Goal: Find specific page/section: Find specific page/section

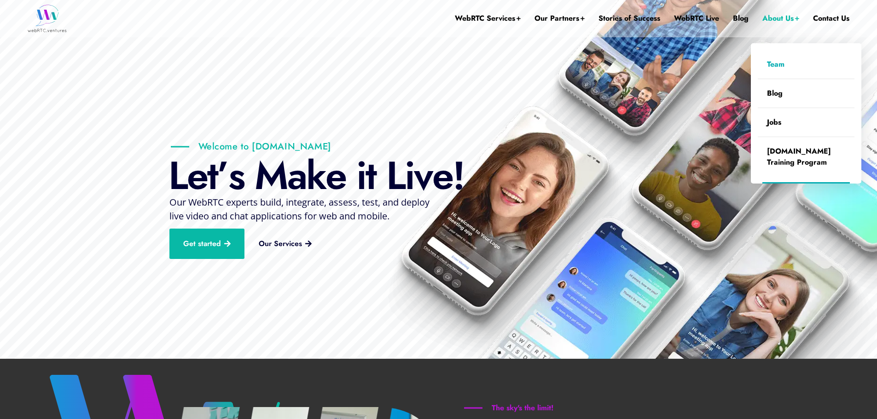
click at [790, 56] on link "Team" at bounding box center [805, 64] width 97 height 29
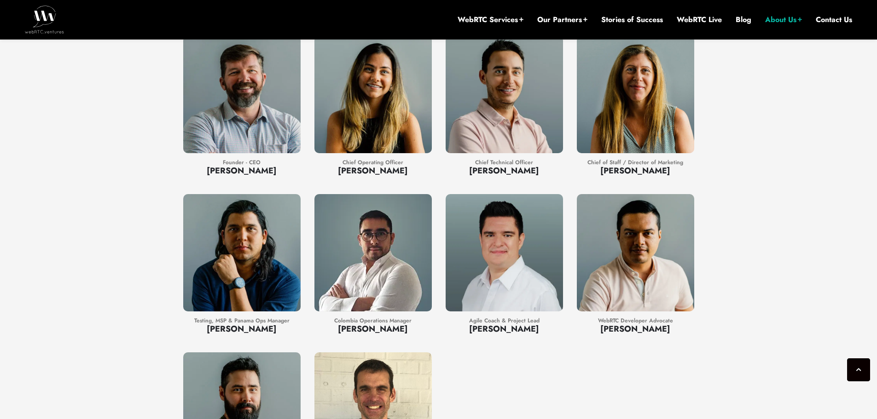
scroll to position [745, 0]
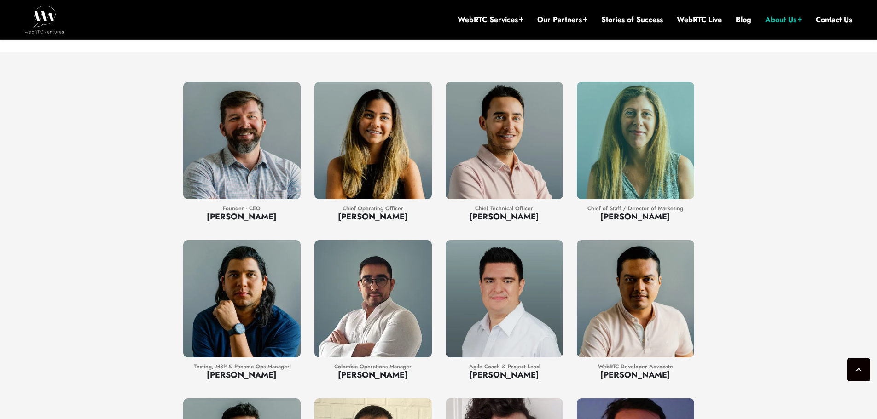
click at [619, 131] on div at bounding box center [635, 140] width 117 height 117
click at [635, 211] on h3 "[PERSON_NAME]" at bounding box center [635, 217] width 117 height 12
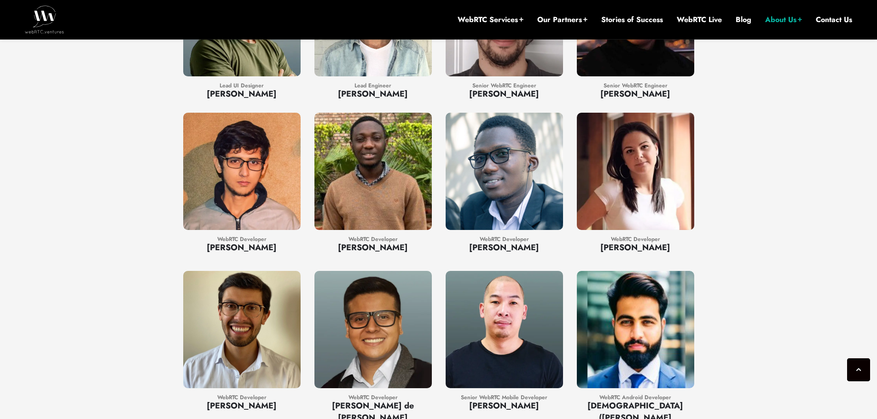
scroll to position [1160, 0]
